Goal: Information Seeking & Learning: Find specific page/section

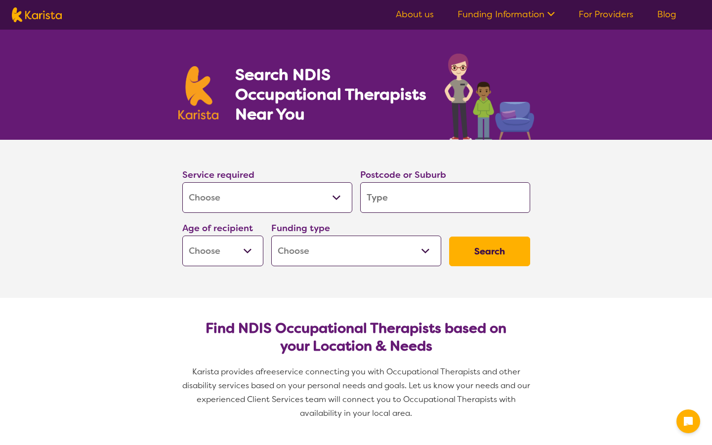
select select "[MEDICAL_DATA]"
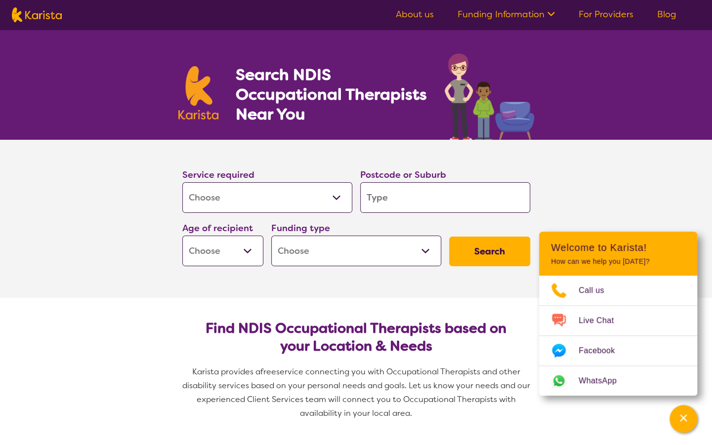
click at [302, 195] on select "Allied Health Assistant Assessment ([MEDICAL_DATA] or [MEDICAL_DATA]) Behaviour…" at bounding box center [267, 197] width 170 height 31
click at [399, 194] on input "search" at bounding box center [445, 197] width 170 height 31
type input "4"
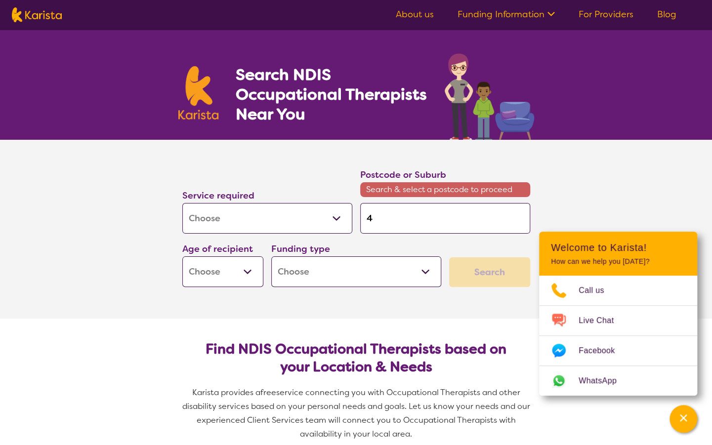
type input "46"
type input "468"
type input "4680"
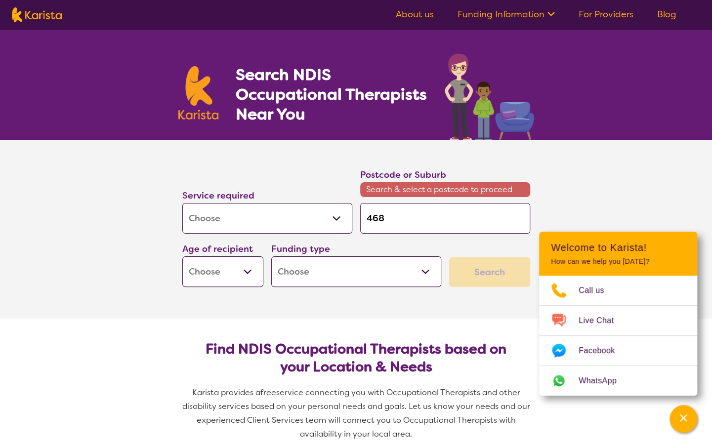
type input "4680"
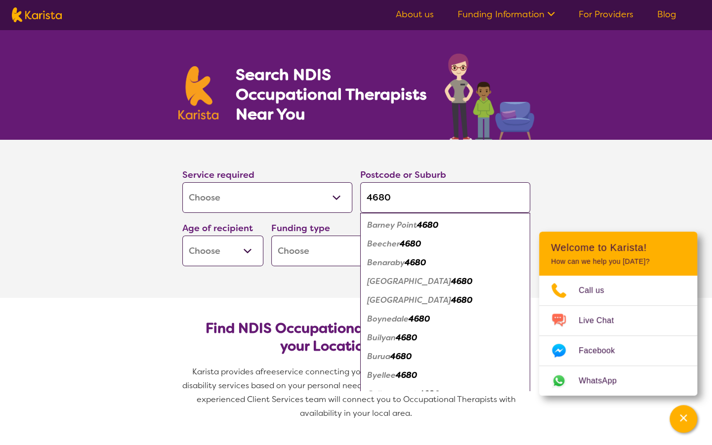
type input "4680"
click at [449, 237] on button "Search" at bounding box center [489, 252] width 81 height 30
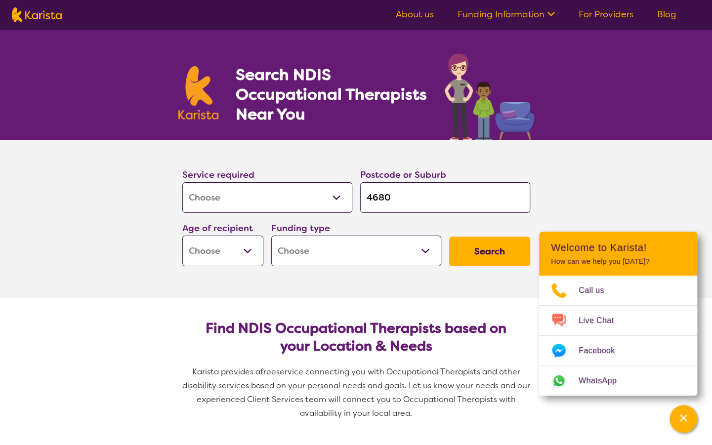
click at [202, 243] on select "Early Childhood - 0 to 9 Child - 10 to 11 Adolescent - 12 to 17 Adult - 18 to 6…" at bounding box center [222, 251] width 81 height 31
select select "EC"
click at [182, 236] on select "Early Childhood - 0 to 9 Child - 10 to 11 Adolescent - 12 to 17 Adult - 18 to 6…" at bounding box center [222, 251] width 81 height 31
select select "EC"
click at [338, 241] on select "Home Care Package (HCP) National Disability Insurance Scheme (NDIS) I don't know" at bounding box center [356, 251] width 170 height 31
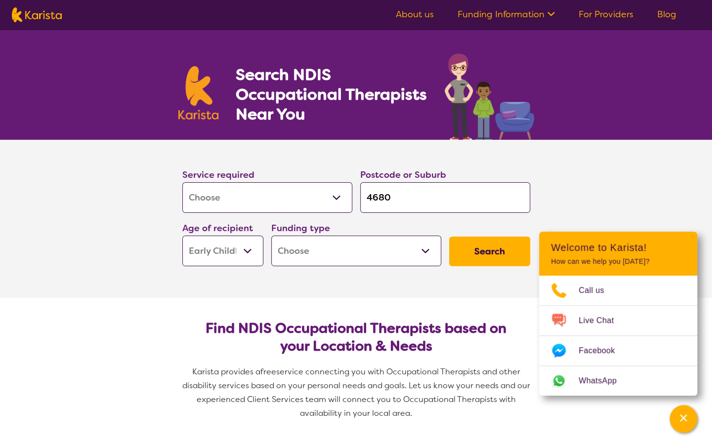
select select "i-don-t-know"
click at [271, 236] on select "Home Care Package (HCP) National Disability Insurance Scheme (NDIS) I don't know" at bounding box center [356, 251] width 170 height 31
select select "i-don-t-know"
click at [480, 251] on button "Search" at bounding box center [489, 252] width 81 height 30
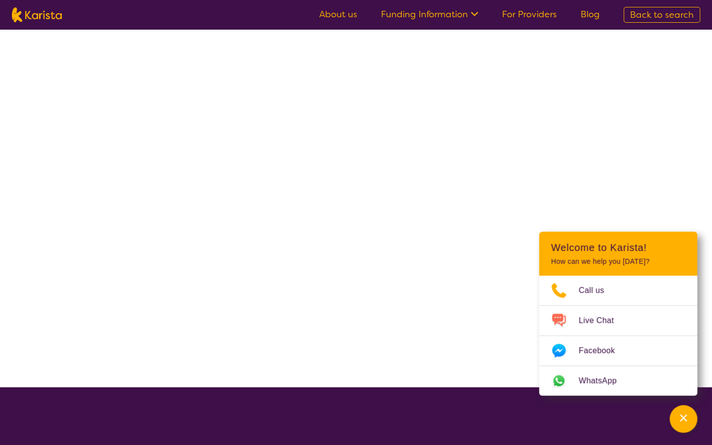
select select "[MEDICAL_DATA]"
select select "EC"
